Goal: Task Accomplishment & Management: Manage account settings

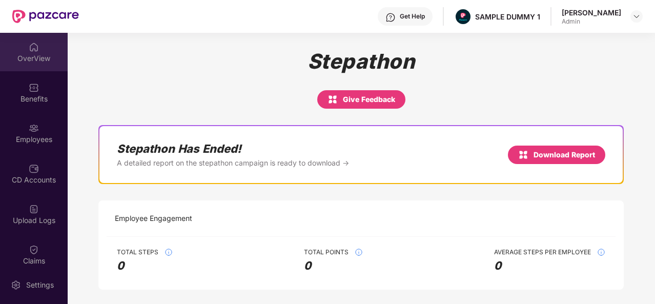
click at [33, 48] on img at bounding box center [34, 47] width 10 height 10
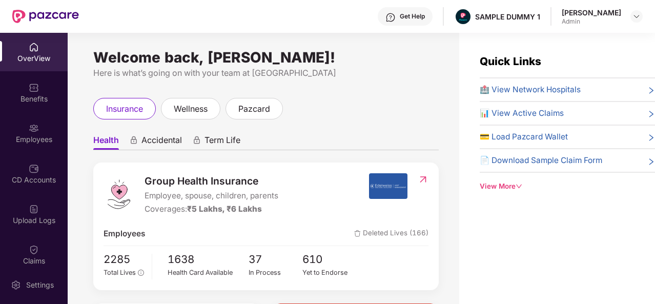
click at [517, 181] on div "View More" at bounding box center [567, 186] width 175 height 11
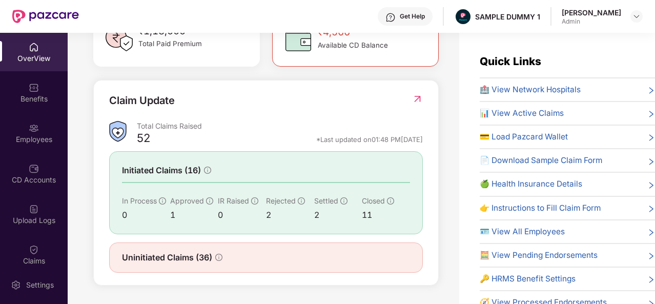
scroll to position [328, 0]
click at [34, 105] on div "Benefits" at bounding box center [34, 92] width 68 height 38
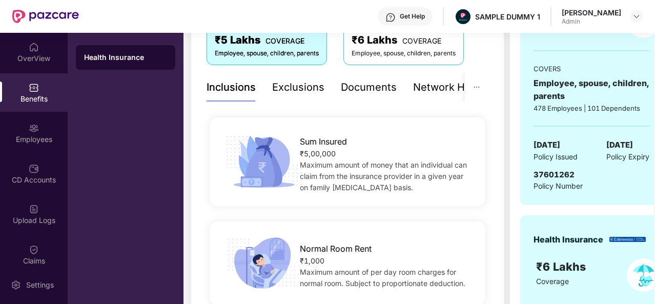
scroll to position [180, 0]
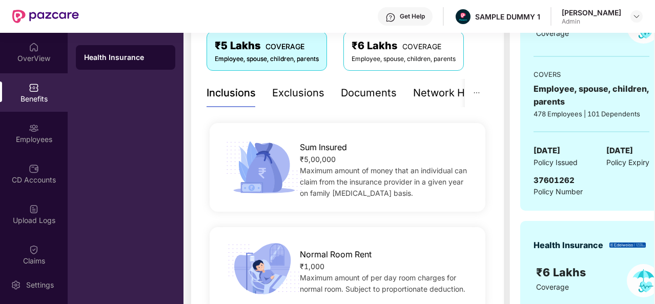
click at [291, 93] on div "Exclusions" at bounding box center [298, 93] width 52 height 16
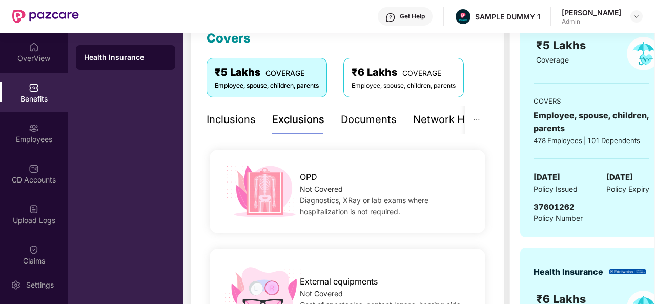
scroll to position [146, 0]
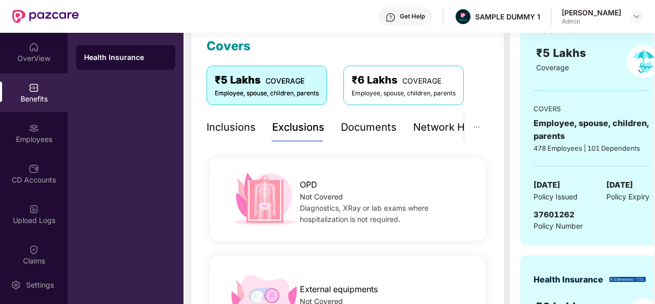
click at [361, 128] on div "Documents" at bounding box center [369, 127] width 56 height 16
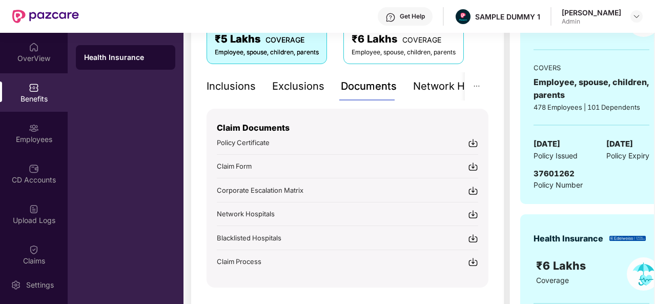
scroll to position [206, 0]
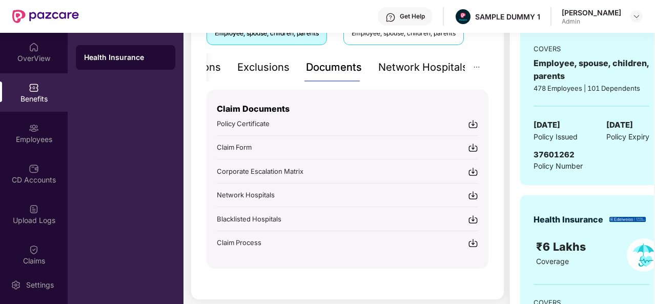
click at [452, 66] on div "Network Hospitals" at bounding box center [423, 67] width 90 height 16
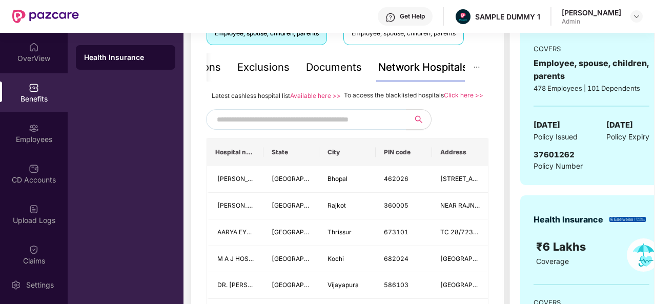
click at [276, 127] on input "text" at bounding box center [304, 119] width 175 height 15
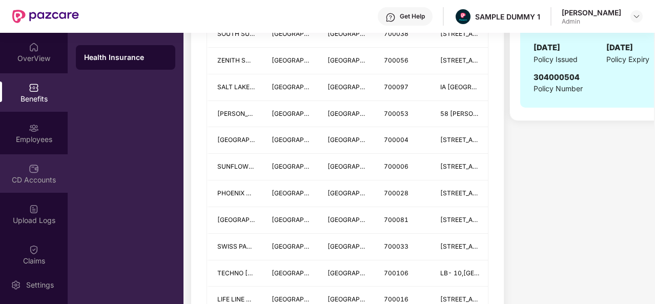
scroll to position [543, 0]
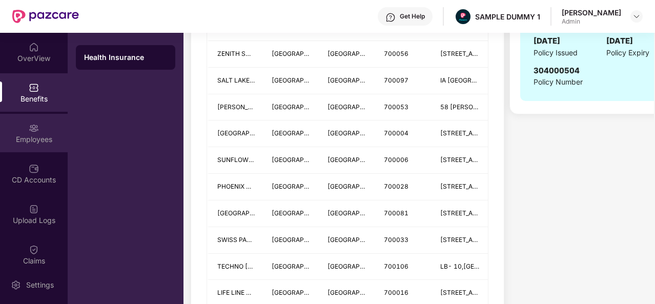
type input "*******"
click at [35, 132] on img at bounding box center [34, 128] width 10 height 10
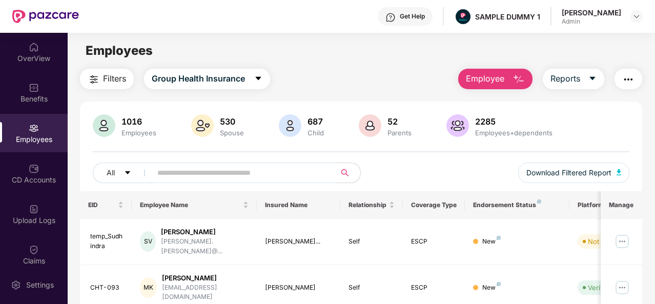
click at [516, 83] on img "button" at bounding box center [519, 79] width 12 height 12
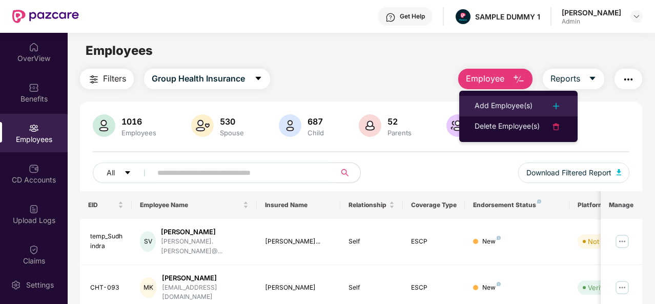
click at [506, 104] on div "Add Employee(s)" at bounding box center [504, 106] width 58 height 12
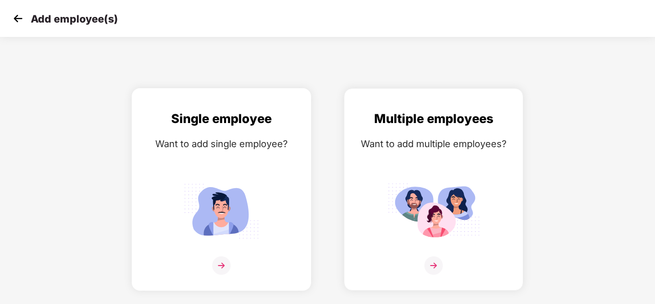
click at [216, 263] on img at bounding box center [221, 265] width 18 height 18
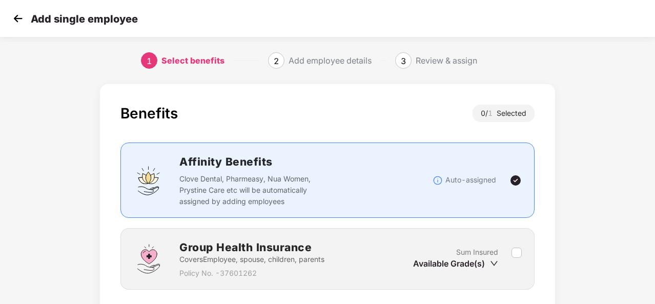
scroll to position [74, 0]
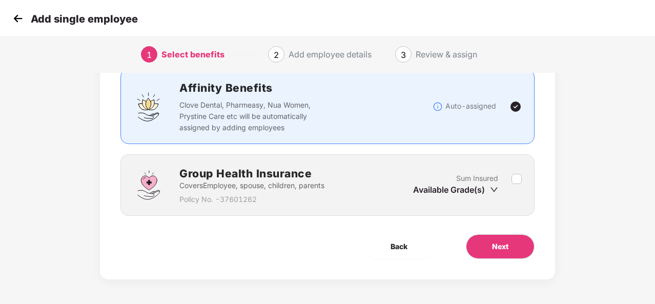
click at [511, 181] on div "Sum Insured Available Grade(s)" at bounding box center [462, 185] width 98 height 25
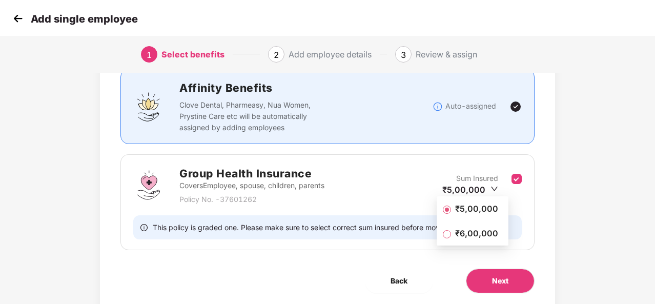
click at [473, 213] on span "₹5,00,000" at bounding box center [476, 208] width 51 height 11
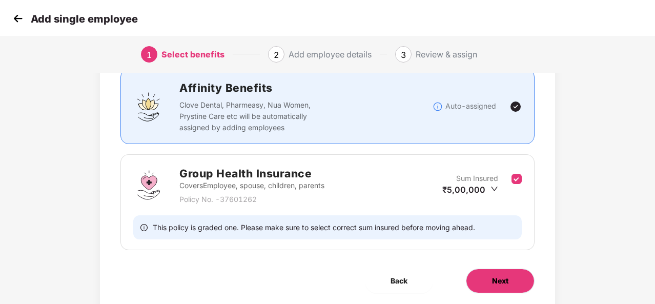
click at [497, 283] on span "Next" at bounding box center [500, 280] width 16 height 11
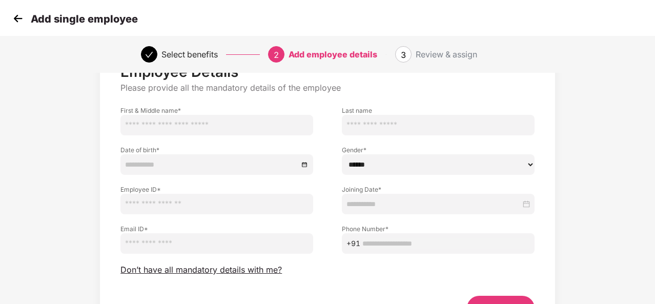
scroll to position [0, 0]
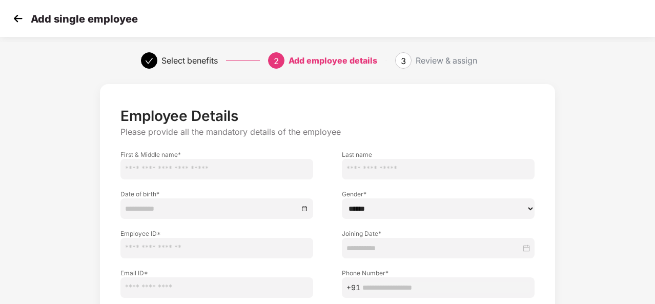
click at [19, 21] on img at bounding box center [17, 18] width 15 height 15
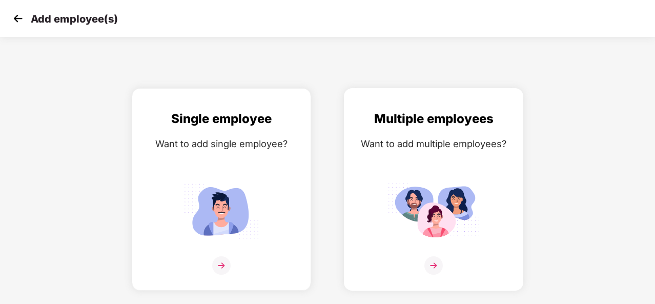
click at [435, 265] on img at bounding box center [433, 265] width 18 height 18
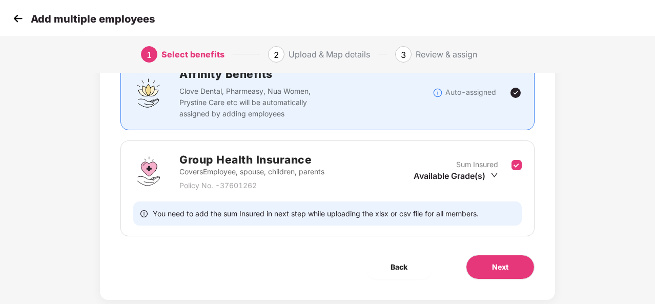
scroll to position [108, 0]
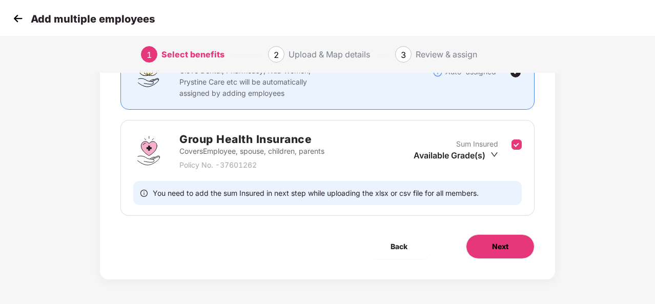
click at [492, 247] on span "Next" at bounding box center [500, 246] width 16 height 11
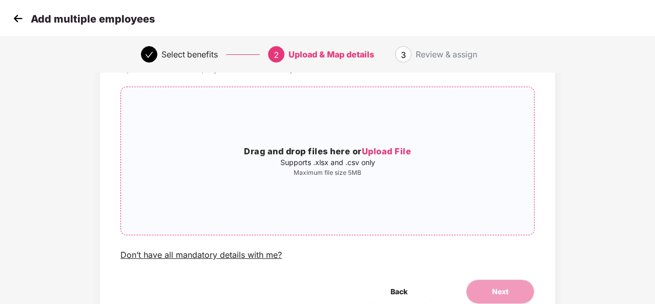
scroll to position [63, 0]
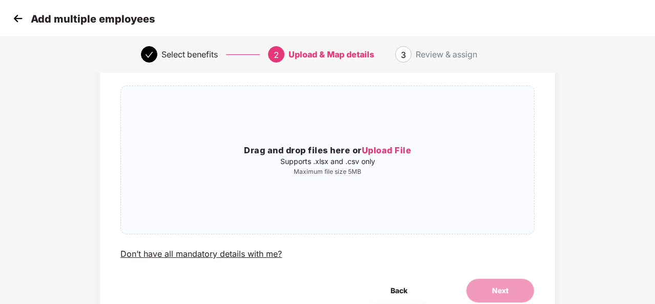
click at [23, 22] on img at bounding box center [17, 18] width 15 height 15
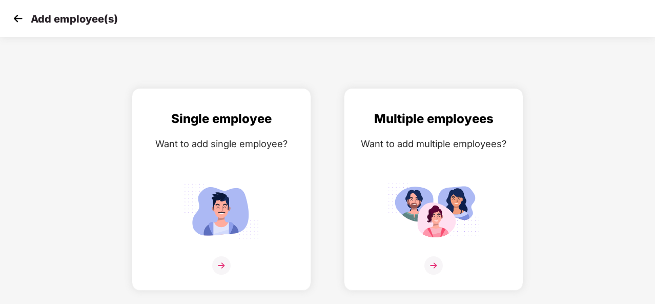
click at [23, 22] on img at bounding box center [17, 18] width 15 height 15
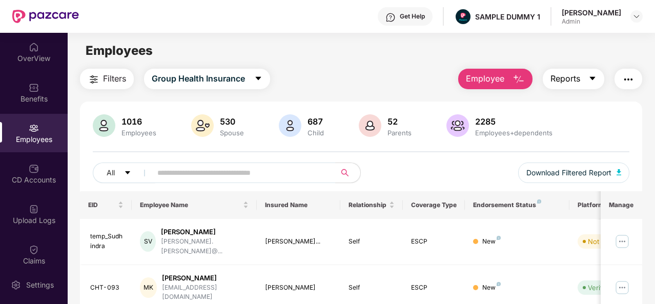
click at [597, 78] on icon "caret-down" at bounding box center [592, 78] width 8 height 8
click at [638, 70] on button "button" at bounding box center [628, 79] width 28 height 21
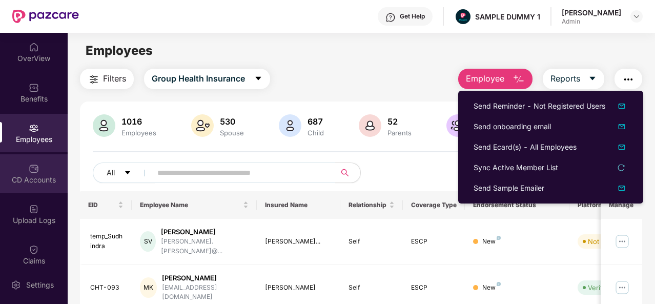
click at [19, 169] on div "CD Accounts" at bounding box center [34, 173] width 68 height 38
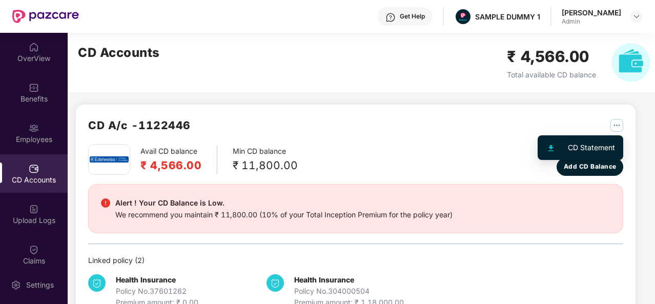
click at [619, 129] on img "button" at bounding box center [616, 125] width 13 height 13
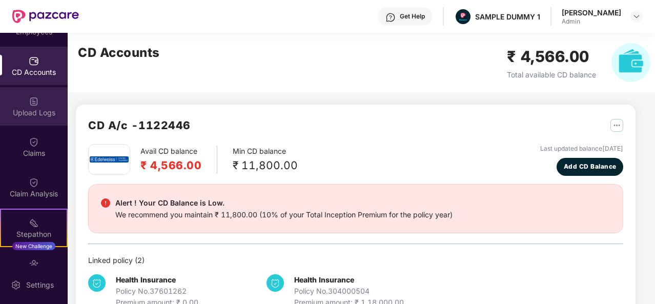
scroll to position [118, 0]
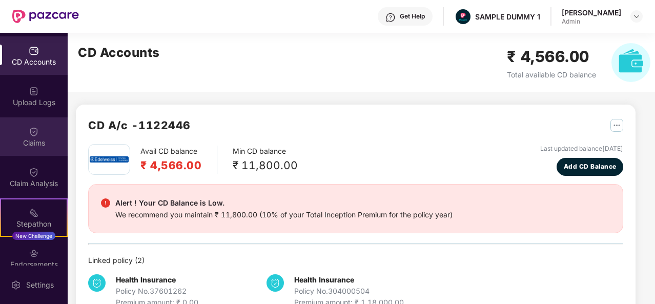
click at [31, 131] on img at bounding box center [34, 132] width 10 height 10
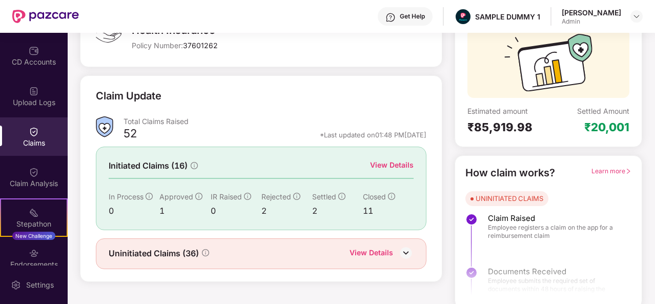
scroll to position [93, 0]
click at [395, 167] on div "View Details" at bounding box center [392, 164] width 44 height 11
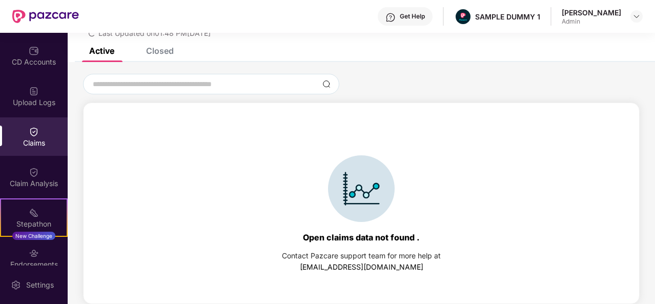
scroll to position [44, 0]
click at [161, 48] on div "Closed" at bounding box center [160, 51] width 28 height 10
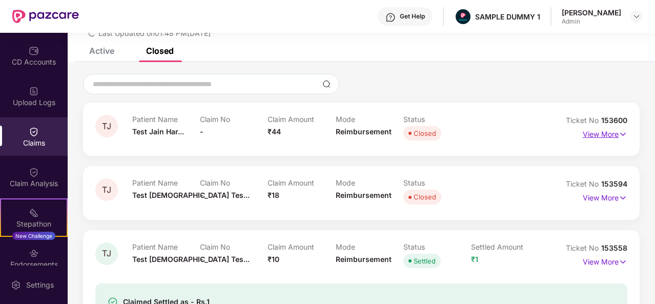
click at [593, 136] on p "View More" at bounding box center [605, 133] width 45 height 14
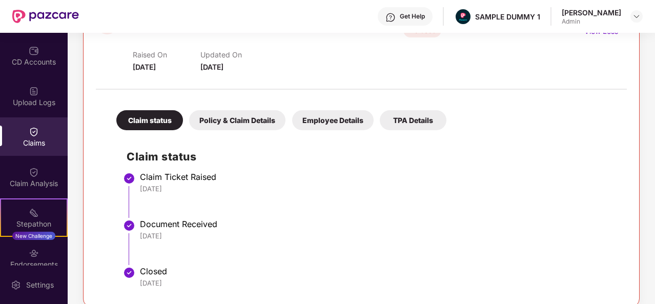
scroll to position [150, 0]
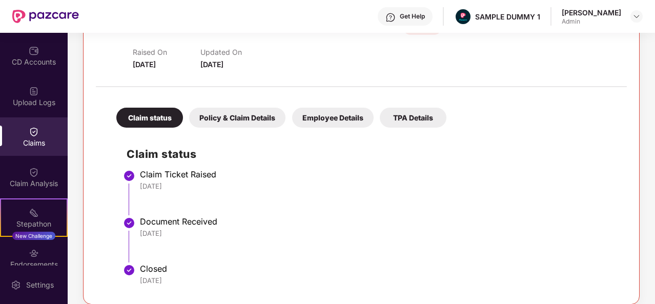
click at [246, 113] on div "Policy & Claim Details" at bounding box center [237, 118] width 96 height 20
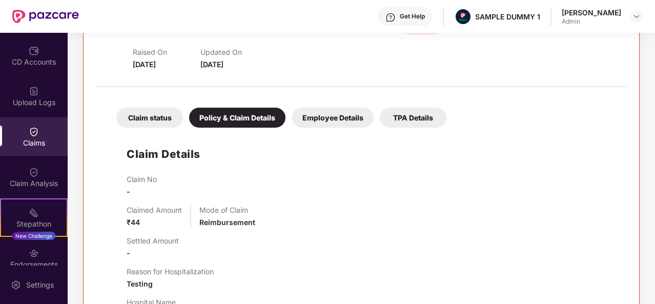
scroll to position [193, 0]
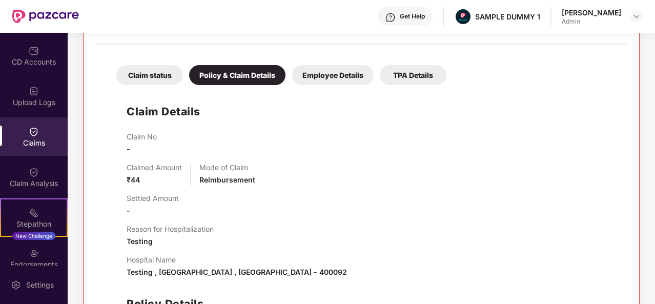
click at [327, 71] on div "Employee Details" at bounding box center [332, 75] width 81 height 20
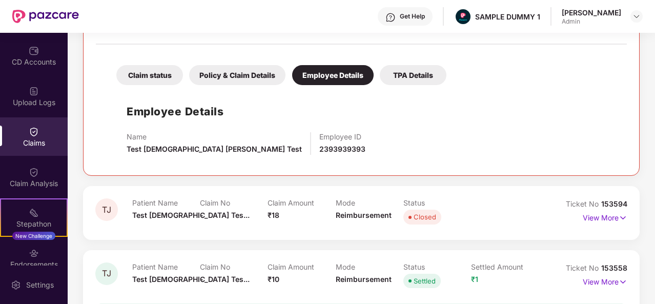
click at [403, 73] on div "TPA Details" at bounding box center [413, 75] width 67 height 20
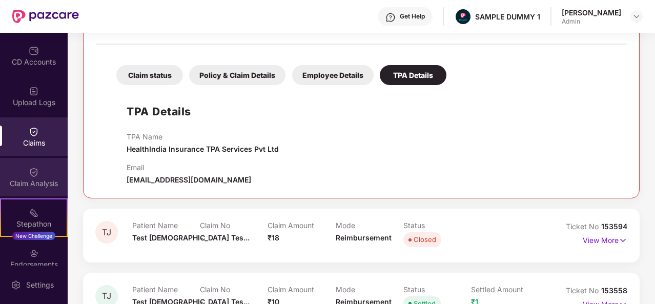
click at [20, 171] on div "Claim Analysis" at bounding box center [34, 177] width 68 height 38
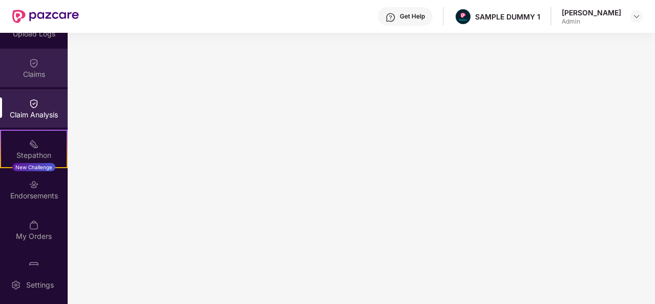
scroll to position [203, 0]
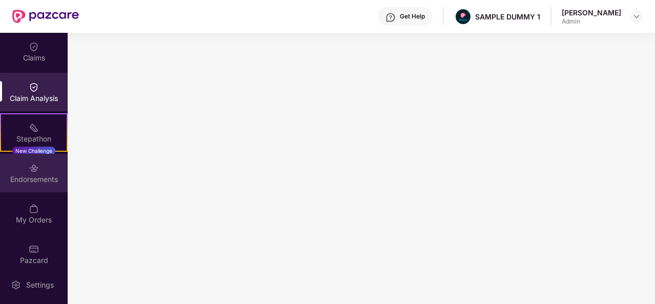
click at [31, 167] on img at bounding box center [34, 168] width 10 height 10
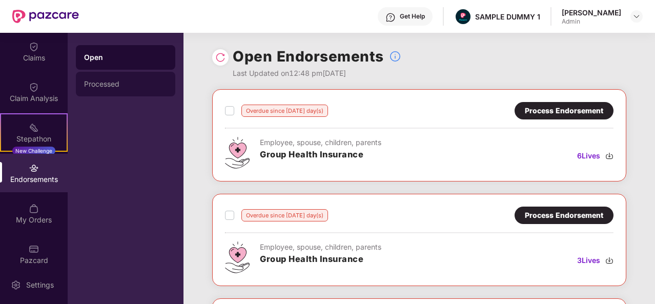
click at [116, 83] on div "Processed" at bounding box center [125, 84] width 83 height 8
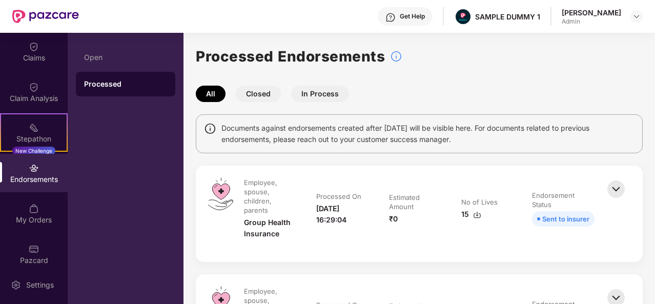
click at [256, 95] on button "Closed" at bounding box center [258, 94] width 45 height 16
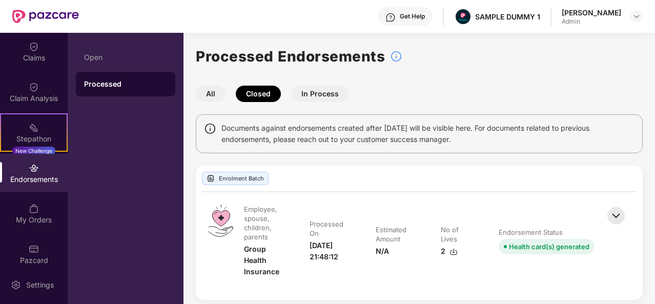
click at [323, 95] on button "In Process" at bounding box center [320, 94] width 58 height 16
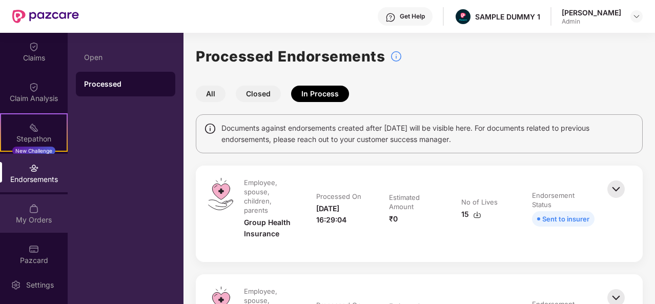
click at [32, 209] on img at bounding box center [34, 208] width 10 height 10
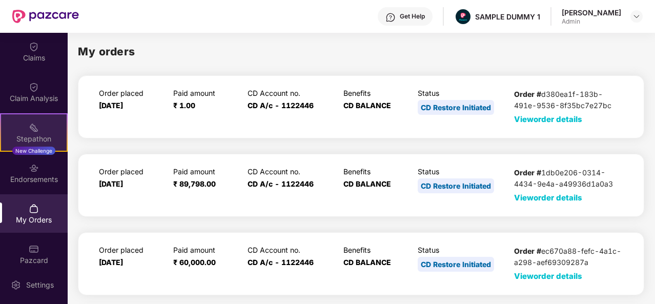
click at [44, 124] on div "Stepathon New Challenge" at bounding box center [34, 132] width 68 height 38
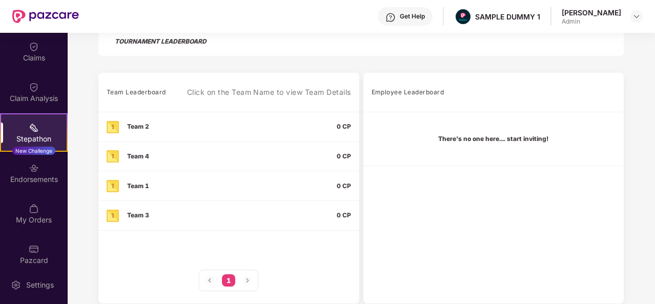
scroll to position [288, 0]
